Goal: Information Seeking & Learning: Learn about a topic

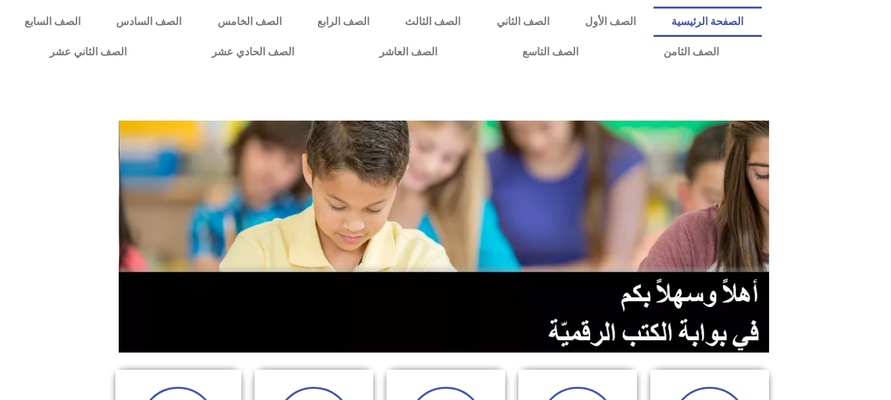
scroll to position [350, 0]
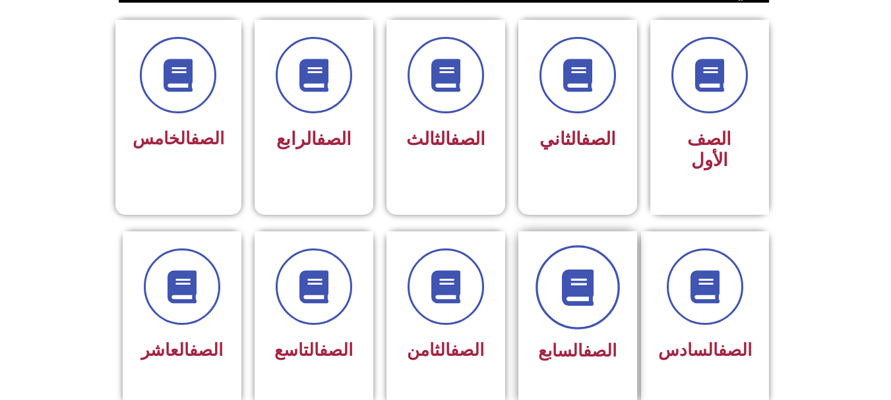
click at [557, 290] on span at bounding box center [578, 287] width 84 height 84
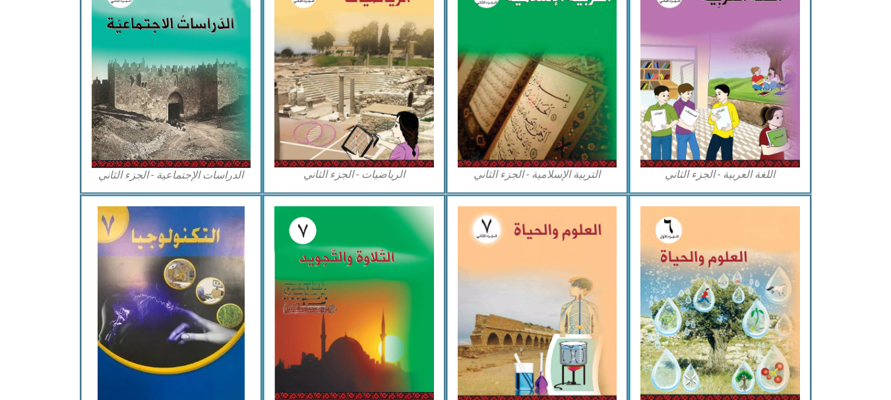
scroll to position [777, 0]
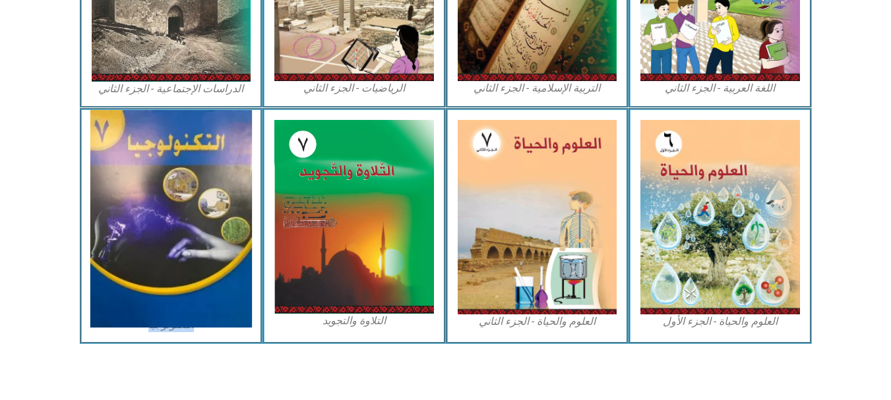
drag, startPoint x: 137, startPoint y: 334, endPoint x: 142, endPoint y: 271, distance: 63.5
click at [142, 271] on div "التكنولوجيا" at bounding box center [171, 226] width 183 height 236
click at [142, 271] on img at bounding box center [171, 219] width 162 height 218
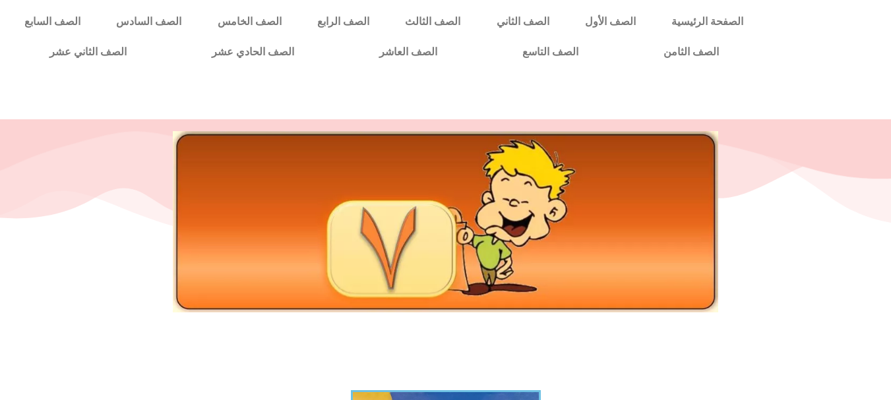
scroll to position [350, 0]
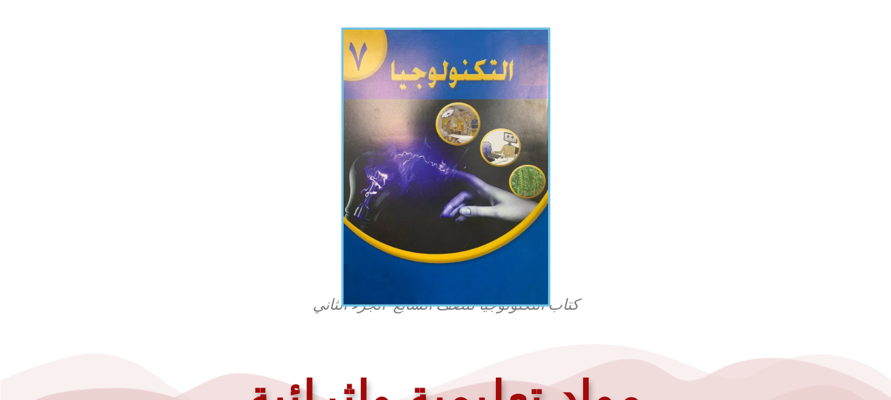
click at [478, 78] on img at bounding box center [445, 168] width 209 height 280
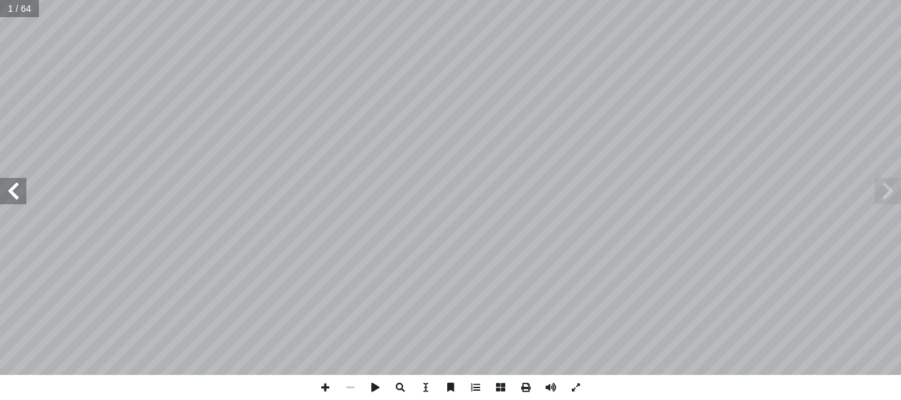
click at [19, 194] on span at bounding box center [13, 191] width 26 height 26
click at [24, 183] on span at bounding box center [13, 191] width 26 height 26
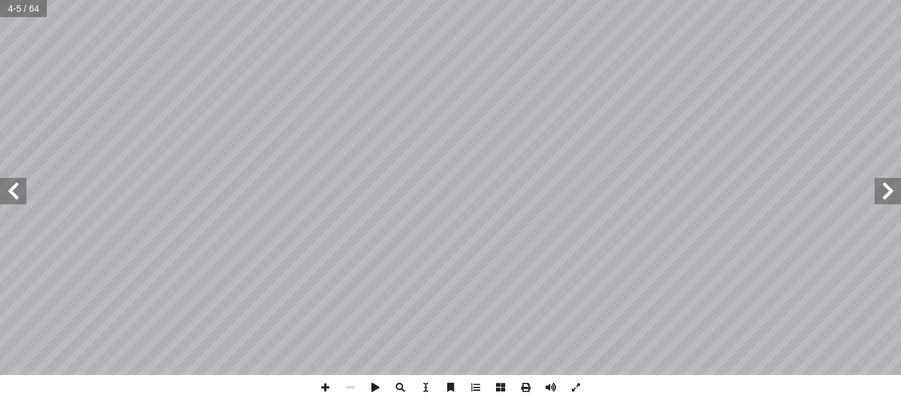
click at [24, 183] on span at bounding box center [13, 191] width 26 height 26
click at [20, 185] on span at bounding box center [13, 191] width 26 height 26
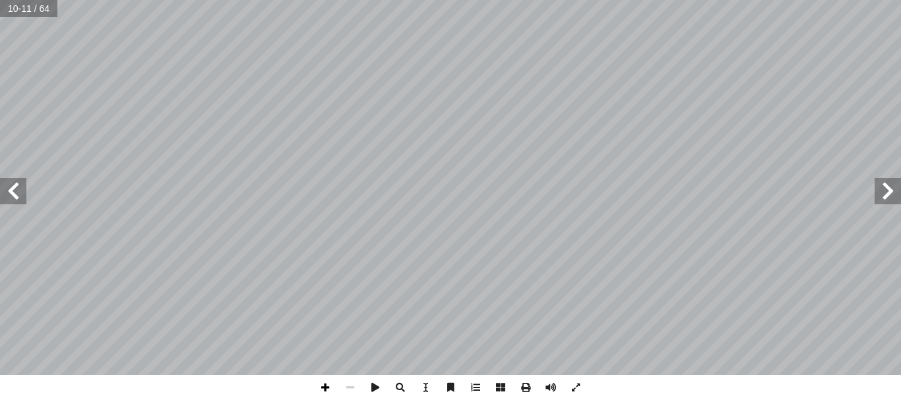
click at [324, 392] on span at bounding box center [325, 387] width 25 height 25
